Goal: Task Accomplishment & Management: Manage account settings

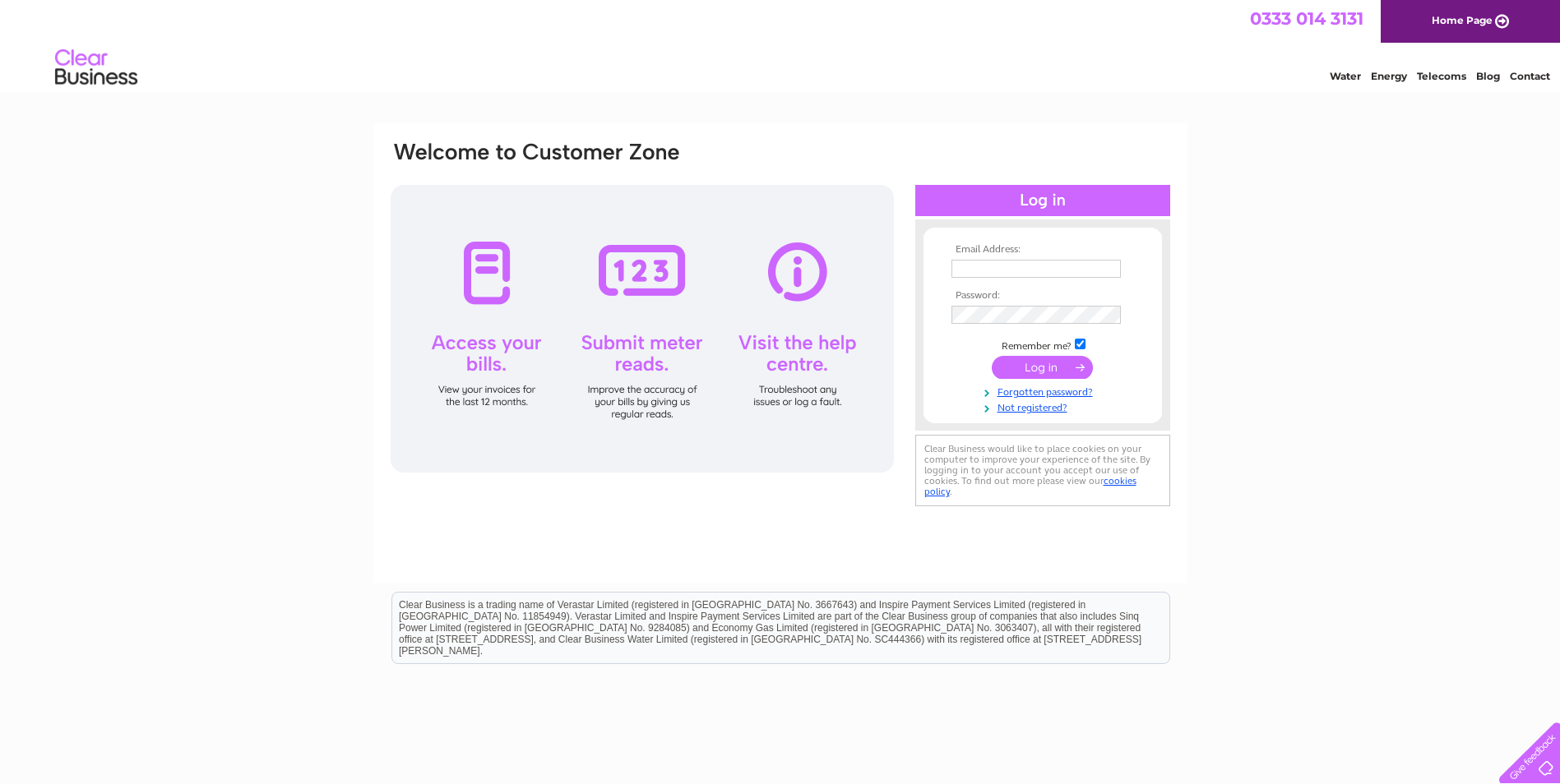
type input "cotswoldpandh@btinternet.com"
click at [1025, 364] on input "submit" at bounding box center [1042, 367] width 102 height 23
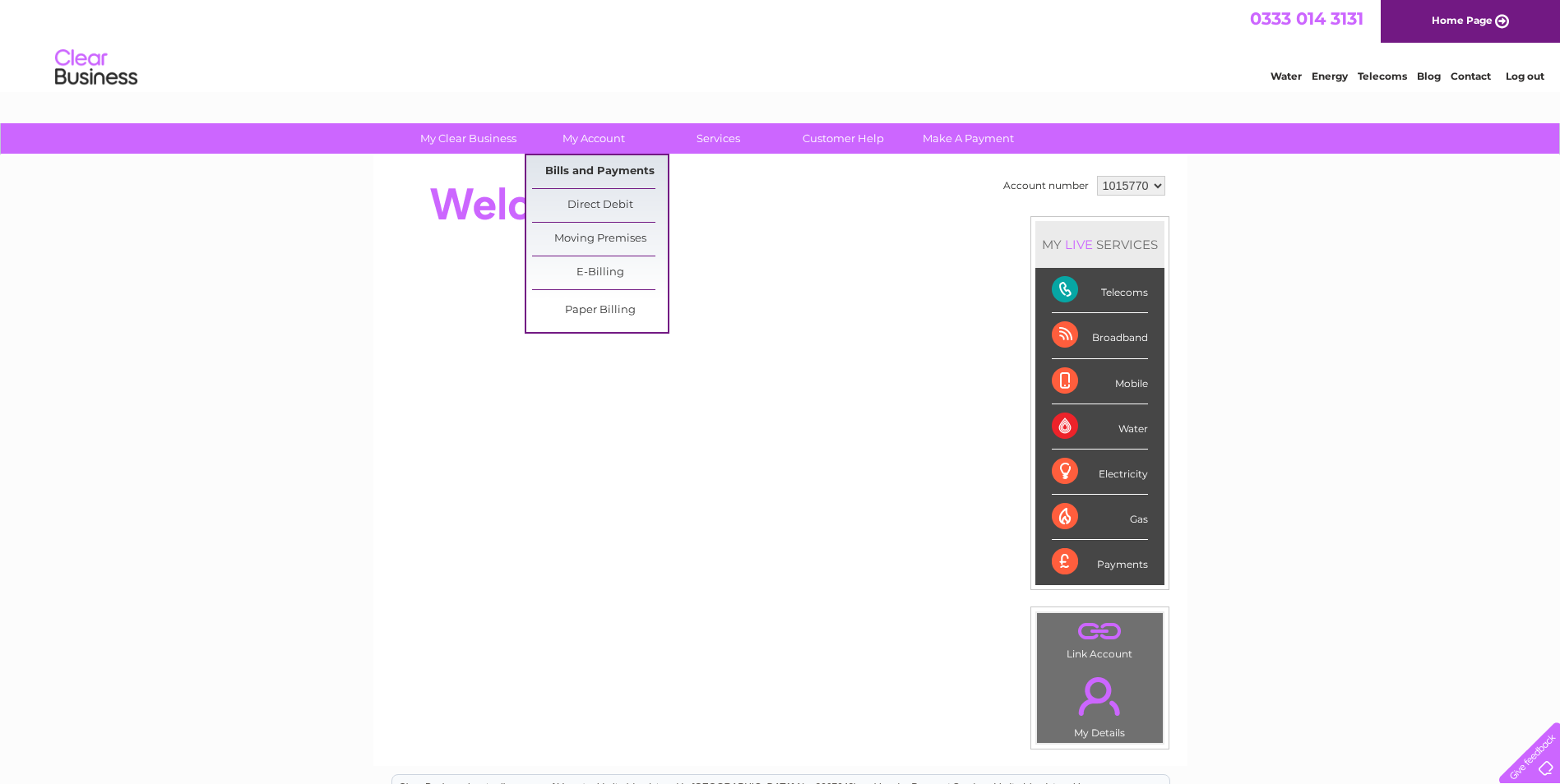
click at [574, 165] on link "Bills and Payments" at bounding box center [599, 172] width 136 height 33
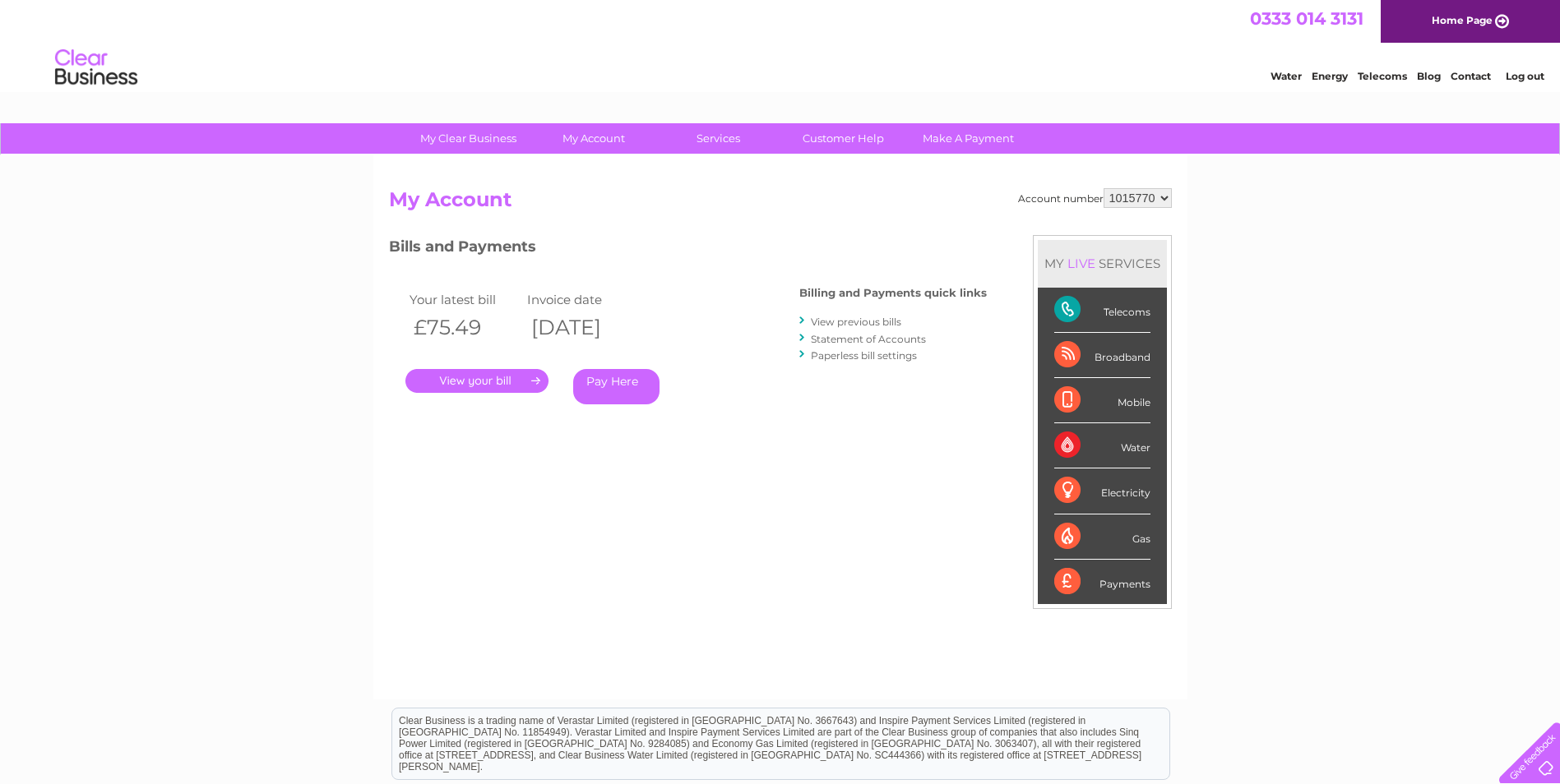
click at [453, 381] on link "." at bounding box center [476, 381] width 143 height 24
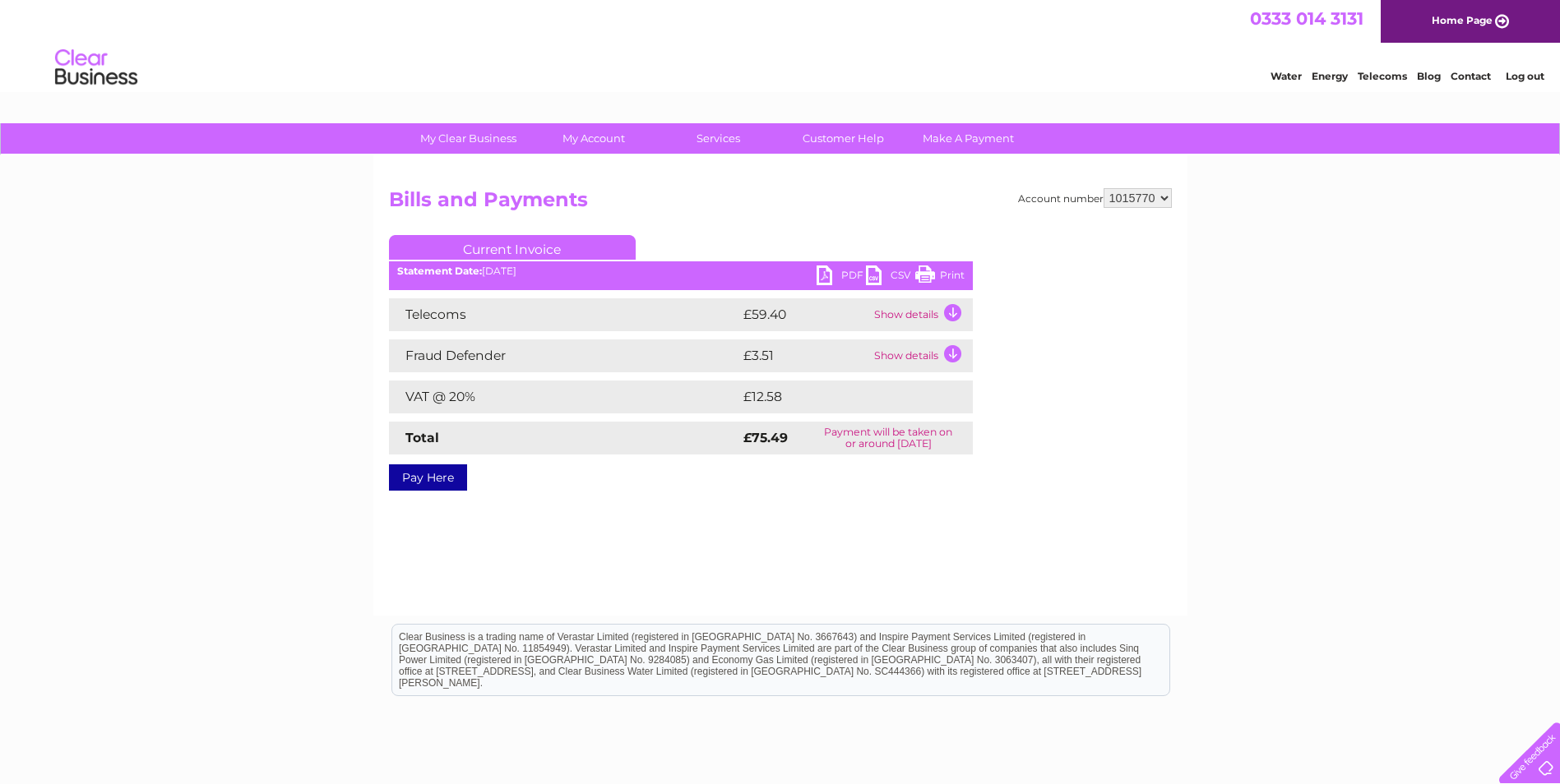
click at [828, 277] on link "PDF" at bounding box center [841, 277] width 49 height 24
